Goal: Task Accomplishment & Management: Complete application form

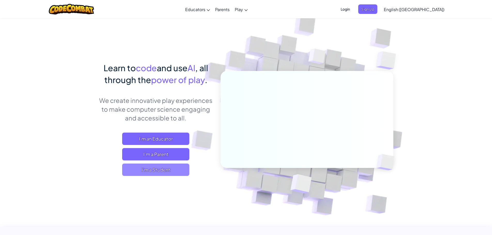
click at [158, 170] on span "I'm a Student" at bounding box center [155, 170] width 67 height 12
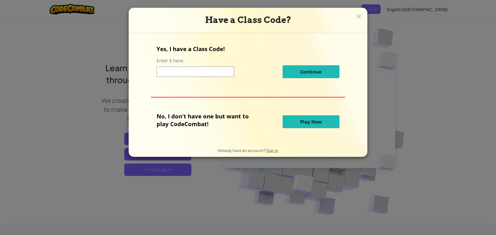
click at [200, 69] on input at bounding box center [194, 72] width 77 height 10
click at [182, 67] on input "7Hk8HR" at bounding box center [194, 72] width 77 height 10
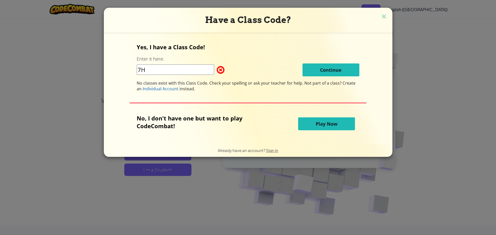
type input "7"
click at [150, 62] on div "Yes, I have a Class Code! Enter it here: Continue No classes exist with this Cl…" at bounding box center [248, 67] width 222 height 49
click at [154, 70] on input at bounding box center [175, 70] width 77 height 10
type input "PanRoomFast"
click at [306, 62] on div "Yes, I have a Class Code! Enter it here: PanRoomFast Continue No classes exist …" at bounding box center [248, 67] width 222 height 49
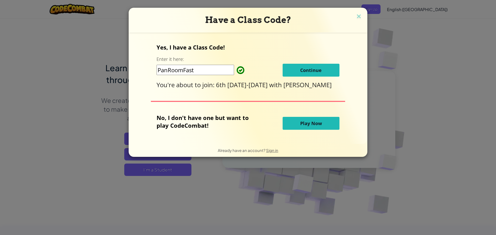
click at [302, 69] on span "Continue" at bounding box center [310, 70] width 21 height 6
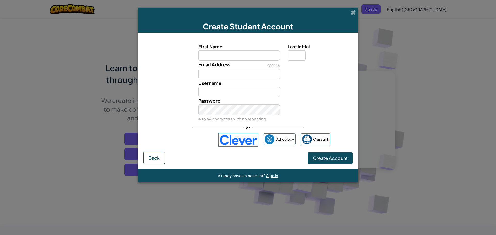
click at [227, 138] on img at bounding box center [238, 139] width 40 height 13
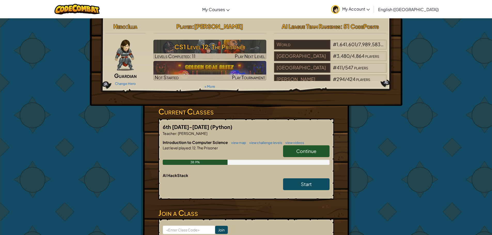
click at [307, 153] on span "Continue" at bounding box center [306, 151] width 20 height 6
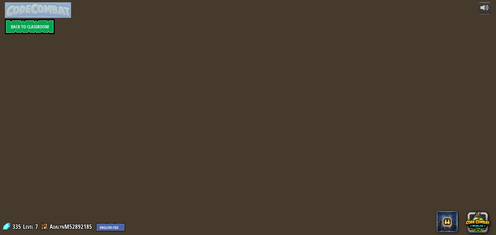
click at [295, 150] on div at bounding box center [248, 117] width 360 height 235
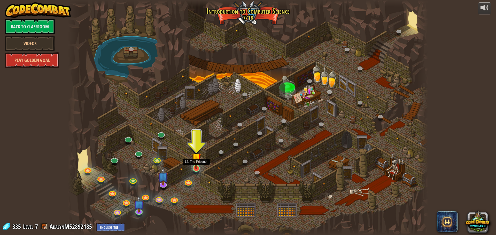
click at [198, 157] on img at bounding box center [196, 158] width 10 height 22
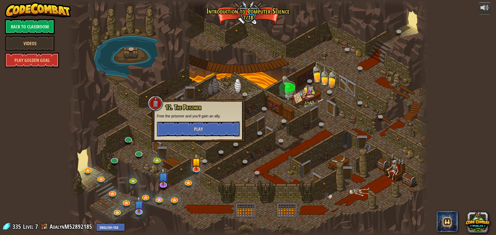
click at [189, 126] on button "Play" at bounding box center [198, 128] width 83 height 15
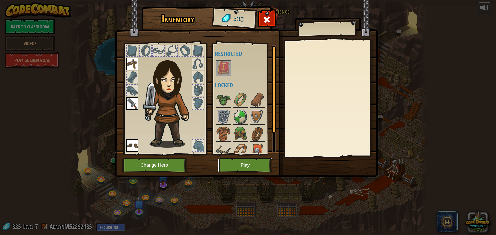
click at [242, 161] on button "Play" at bounding box center [245, 165] width 54 height 14
